Goal: Find specific page/section

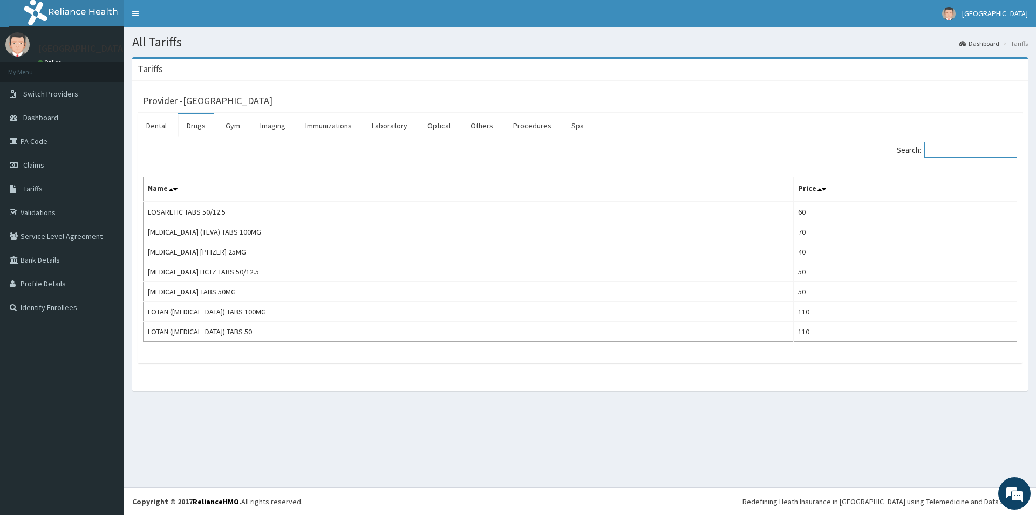
click at [943, 145] on input "Search:" at bounding box center [970, 150] width 93 height 16
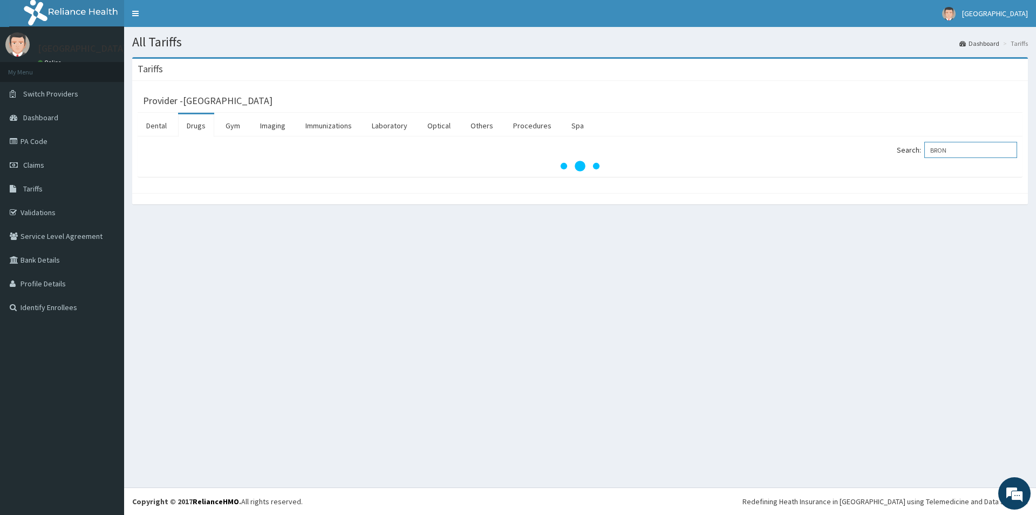
type input "BRON"
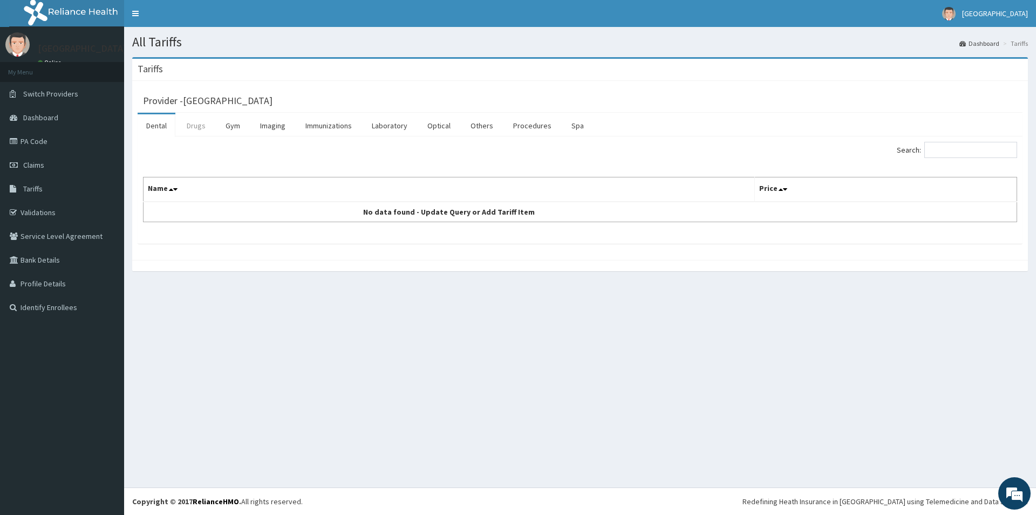
click at [204, 137] on link "Drugs" at bounding box center [196, 125] width 36 height 23
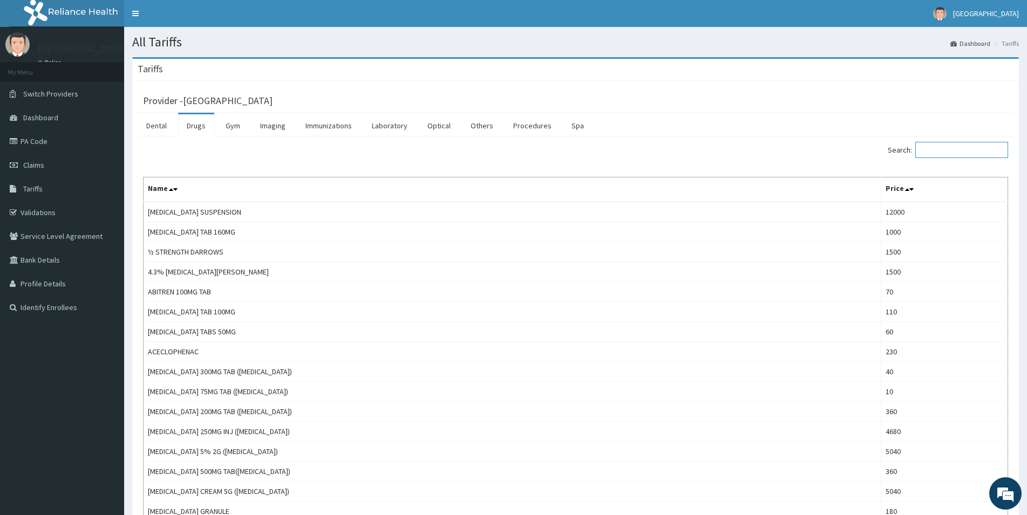
click at [940, 148] on input "Search:" at bounding box center [961, 150] width 93 height 16
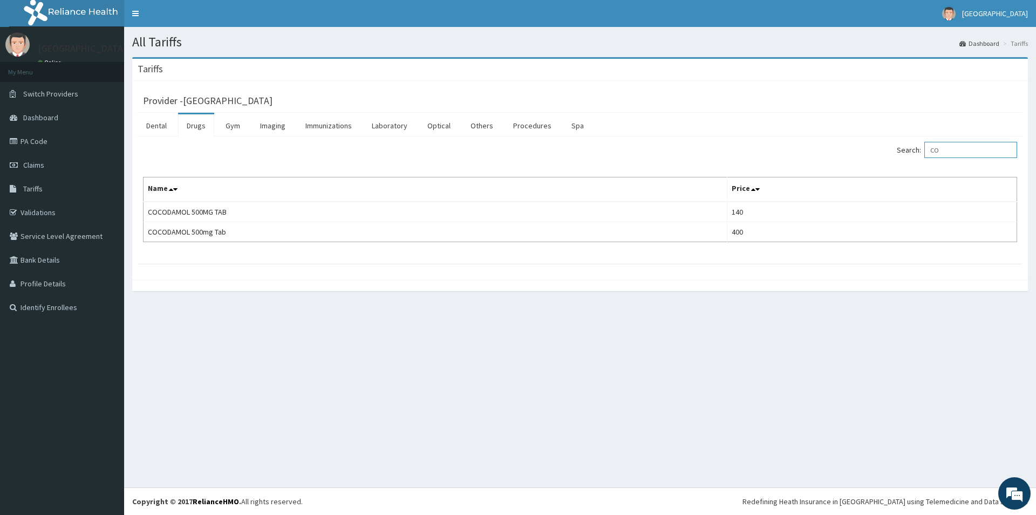
type input "C"
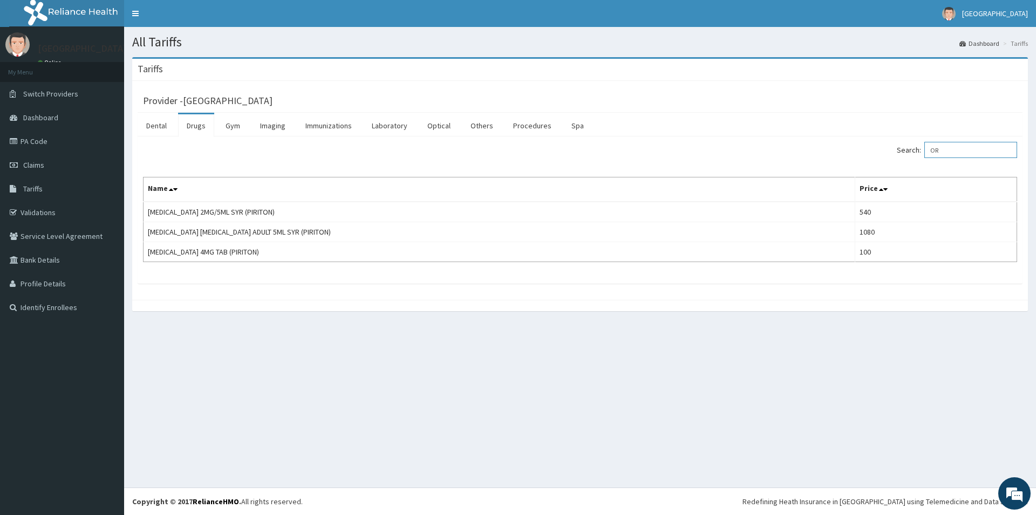
type input "O"
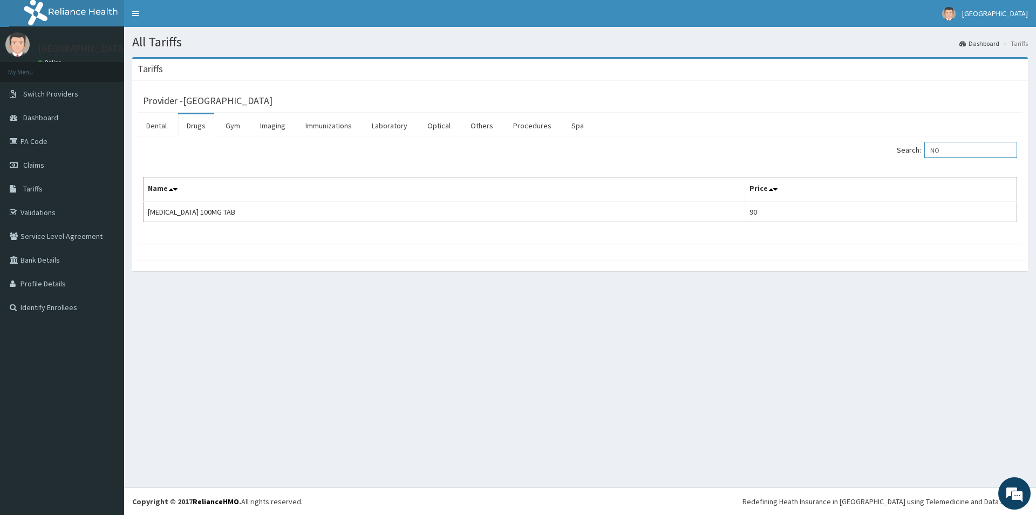
type input "N"
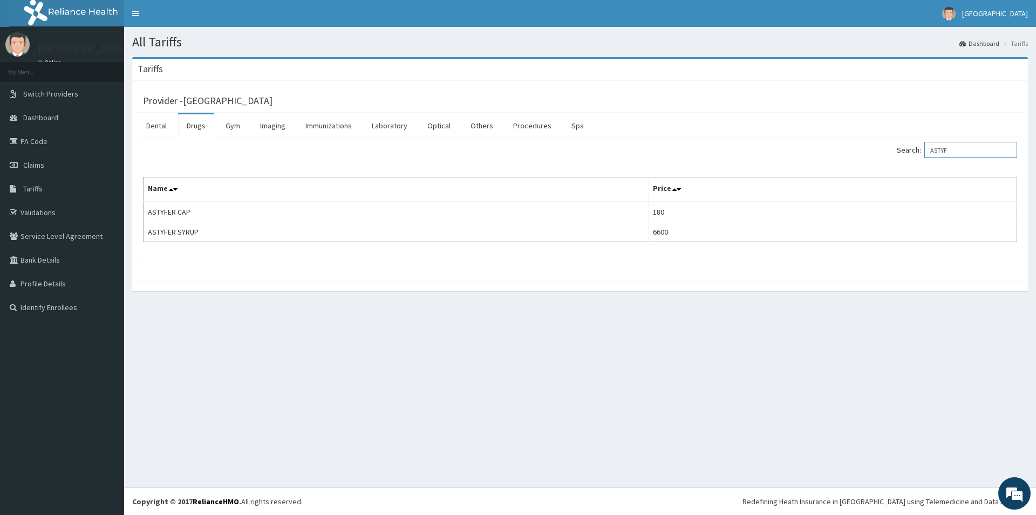
type input "ASTYF"
click at [35, 208] on link "Validations" at bounding box center [62, 213] width 124 height 24
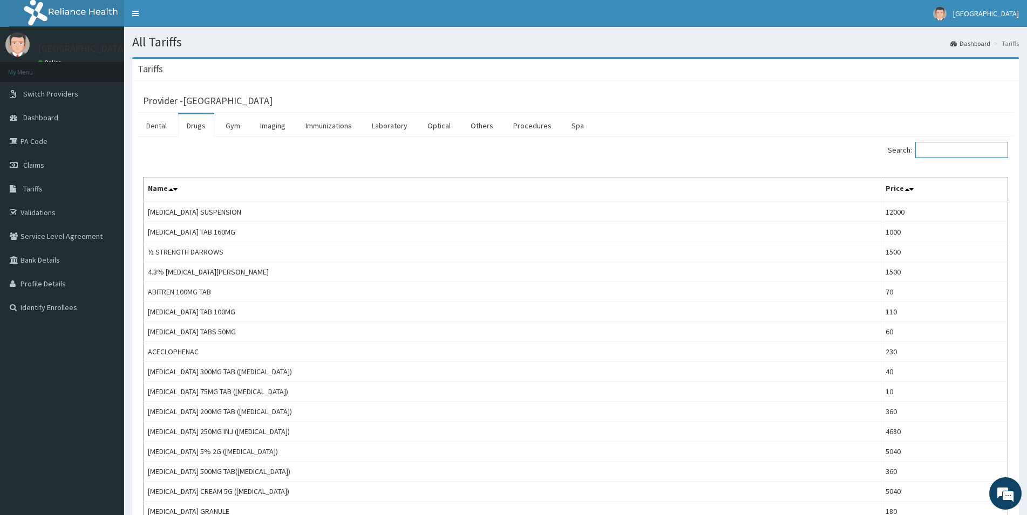
click at [961, 152] on input "Search:" at bounding box center [961, 150] width 93 height 16
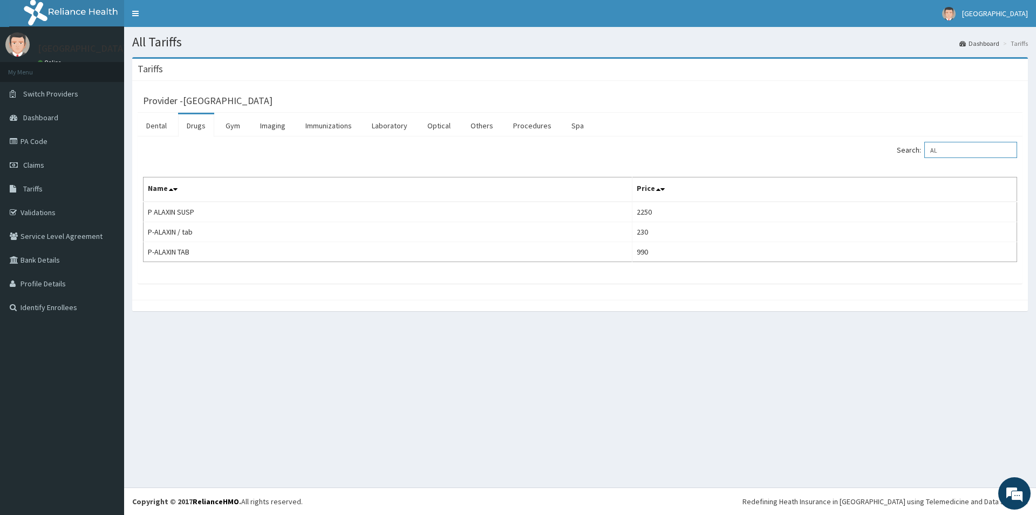
type input "A"
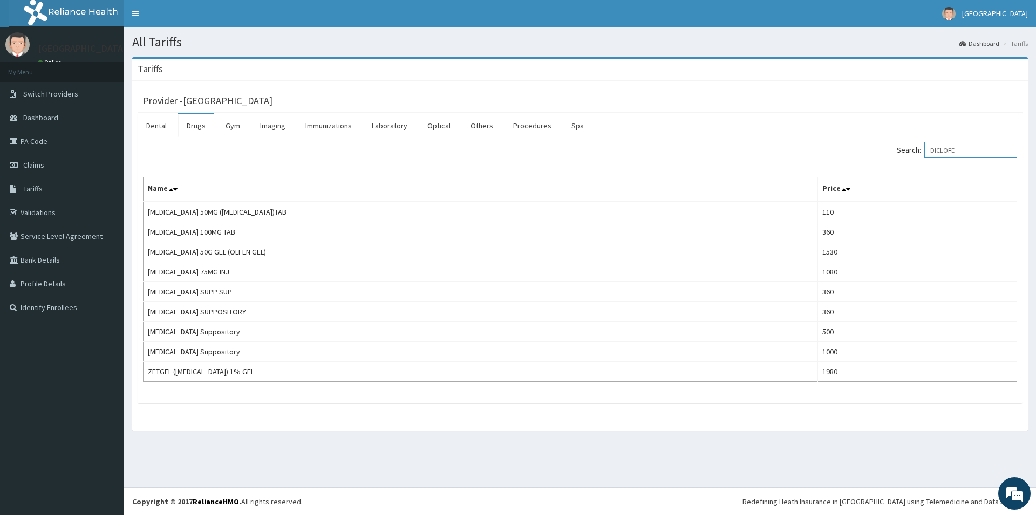
type input "DICLOFE"
